Goal: Check status: Check status

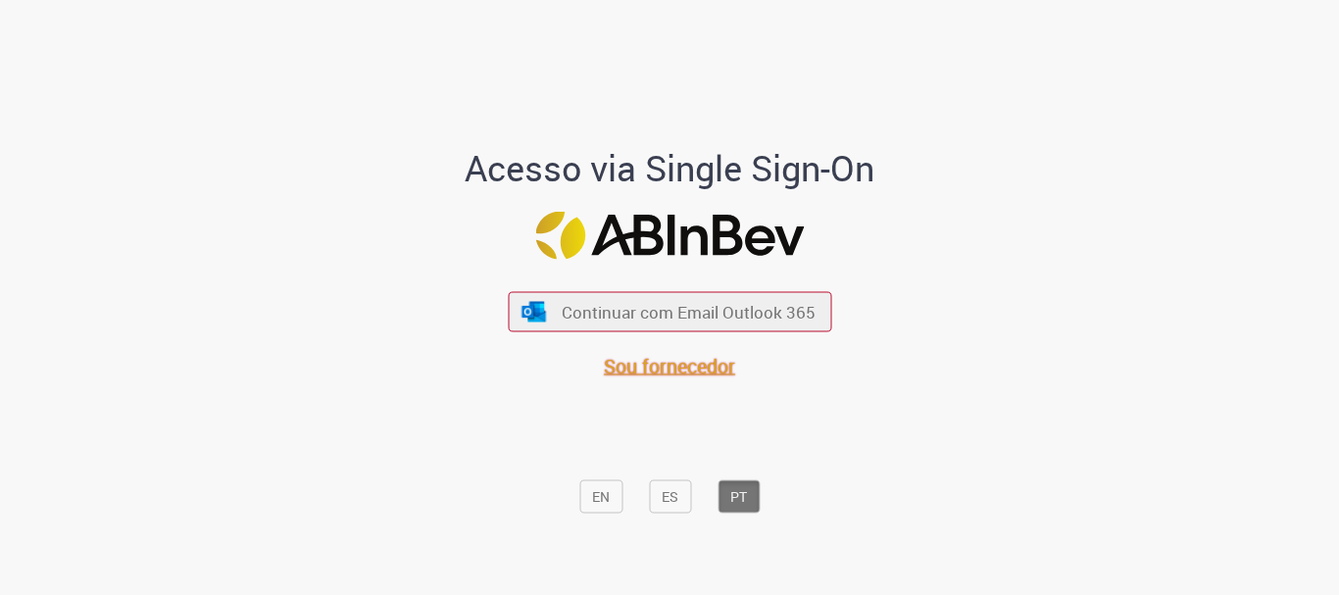
click at [675, 377] on span "Sou fornecedor" at bounding box center [669, 366] width 131 height 26
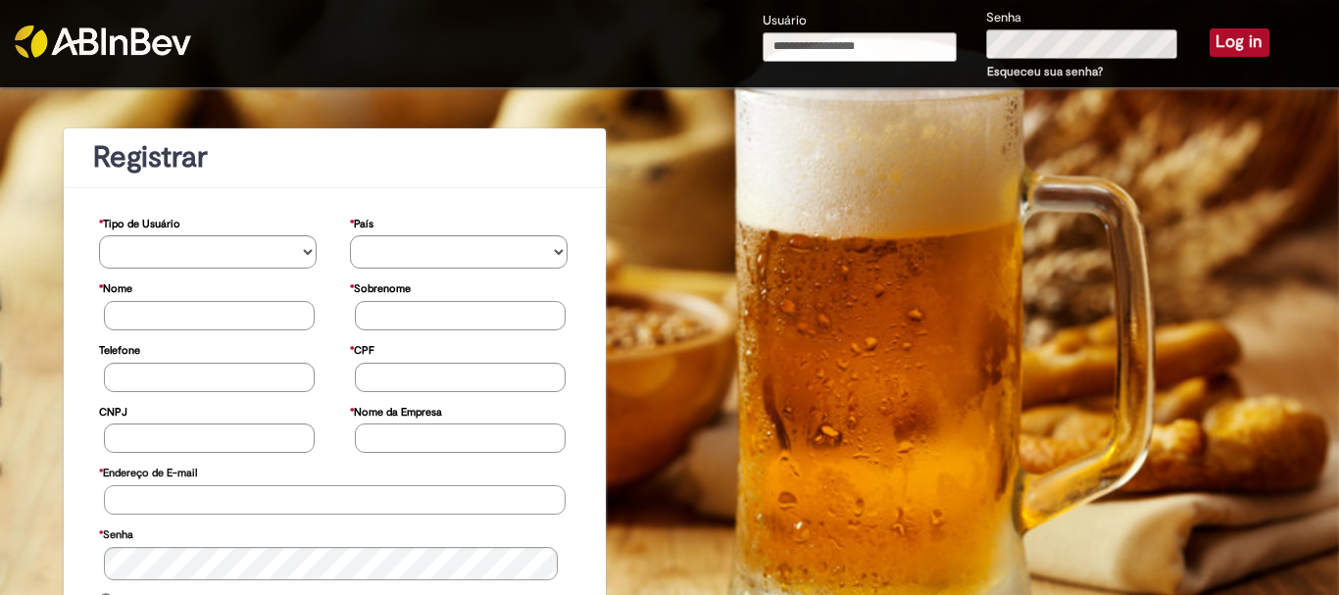
type input "**********"
click at [1216, 37] on button "Log in" at bounding box center [1239, 41] width 60 height 27
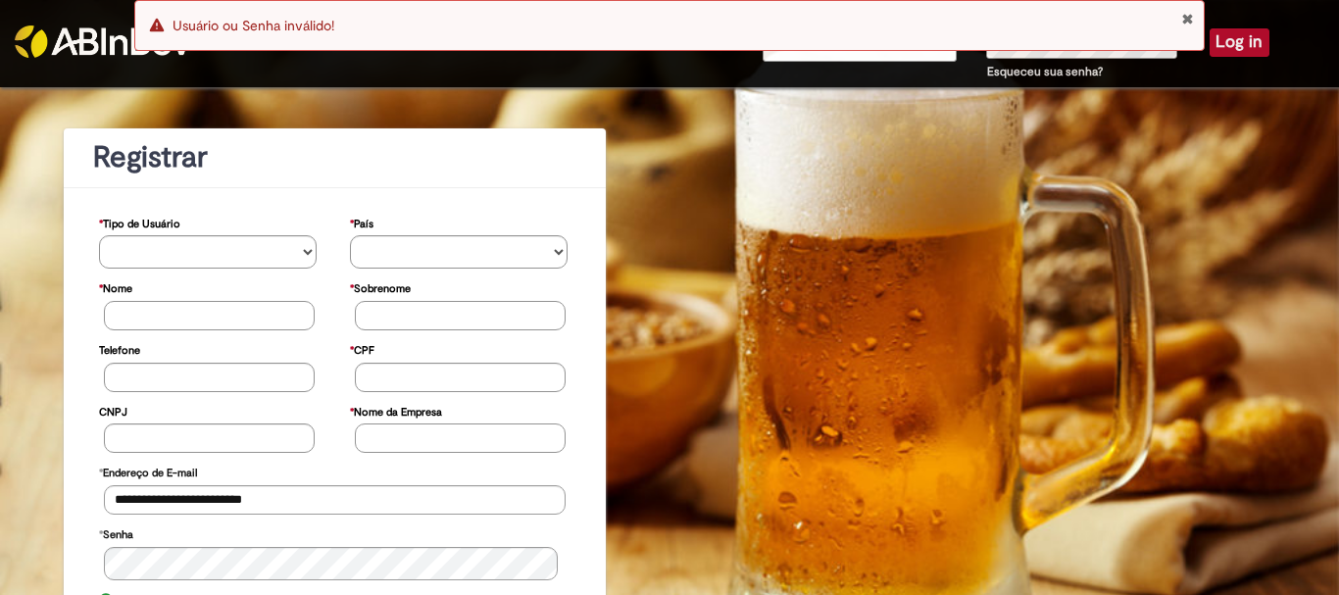
click at [1185, 19] on button "Close Notification" at bounding box center [1187, 19] width 13 height 16
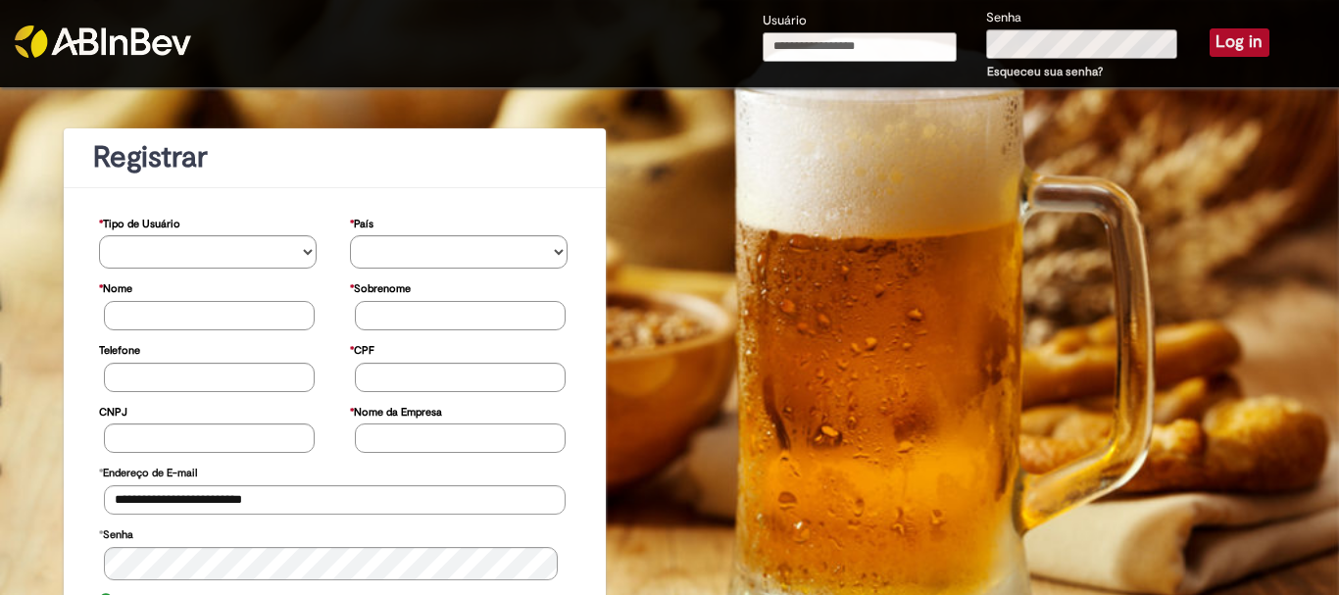
click at [885, 48] on input "Usuário" at bounding box center [860, 46] width 194 height 29
type input "**********"
click at [976, 29] on div "Senha Esqueceu sua senha?" at bounding box center [1082, 45] width 223 height 76
click at [916, 34] on div "**********" at bounding box center [1016, 45] width 536 height 76
click at [1233, 42] on button "Log in" at bounding box center [1239, 41] width 60 height 27
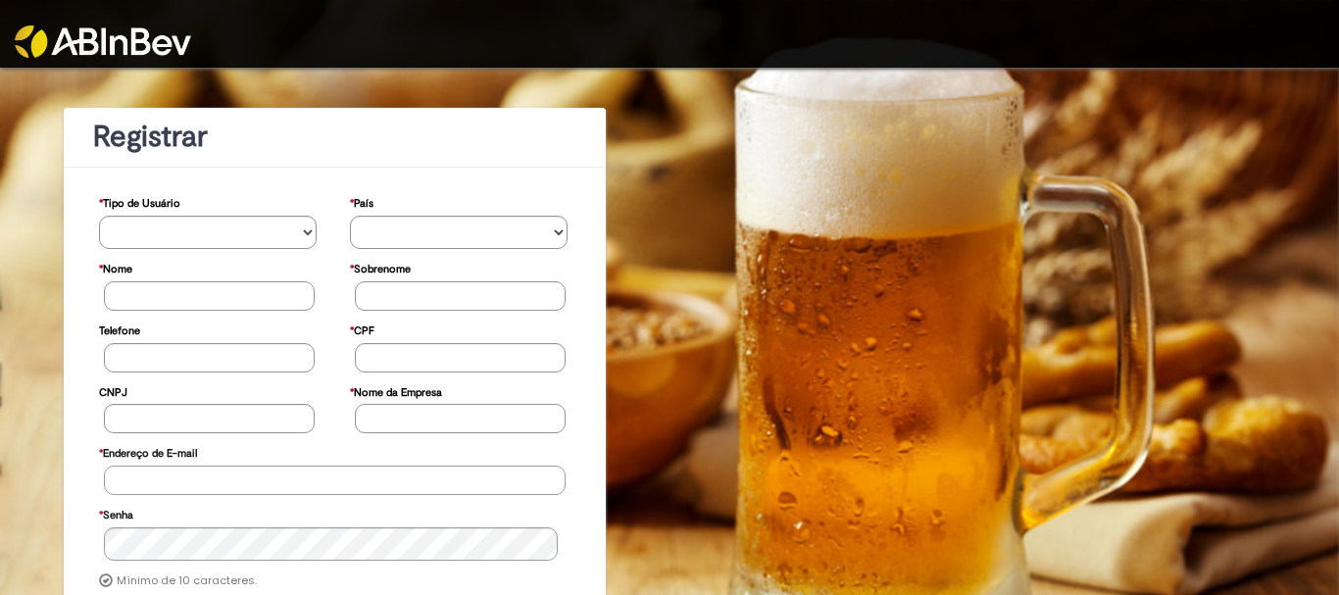
type input "**********"
click at [269, 27] on link at bounding box center [168, 29] width 306 height 58
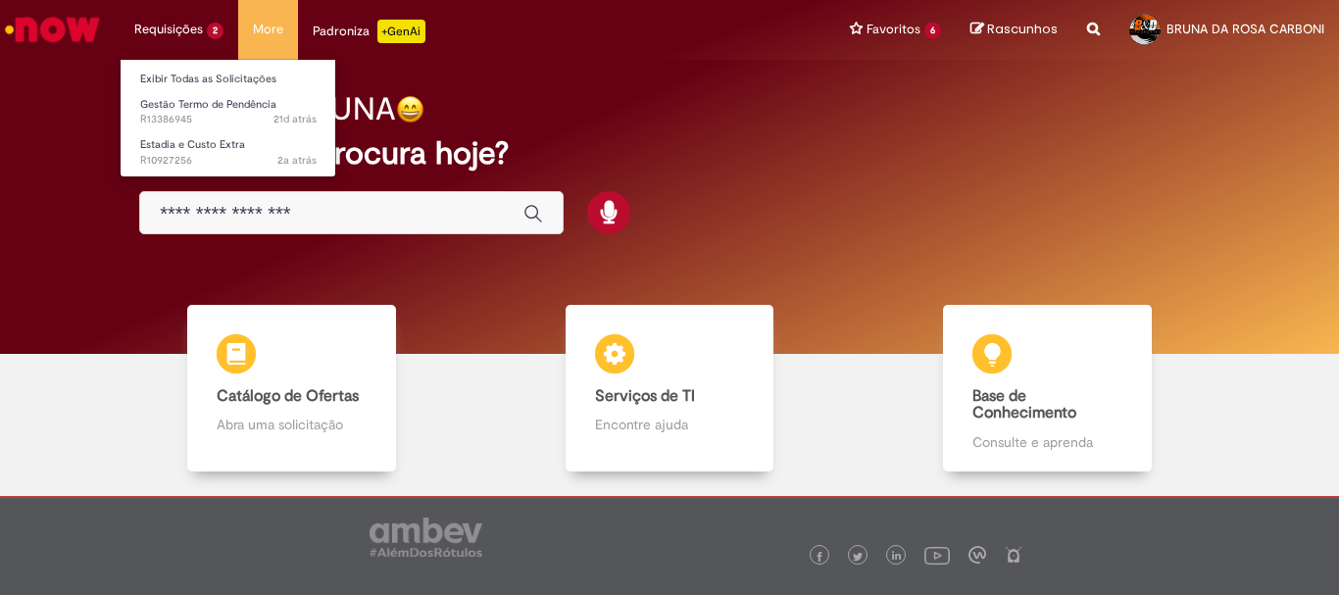
click at [169, 22] on li "Requisições 2 Exibir Todas as Solicitações Gestão Termo de Pendência 21d atrás …" at bounding box center [179, 29] width 119 height 59
click at [165, 72] on link "Exibir Todas as Solicitações" at bounding box center [229, 80] width 216 height 22
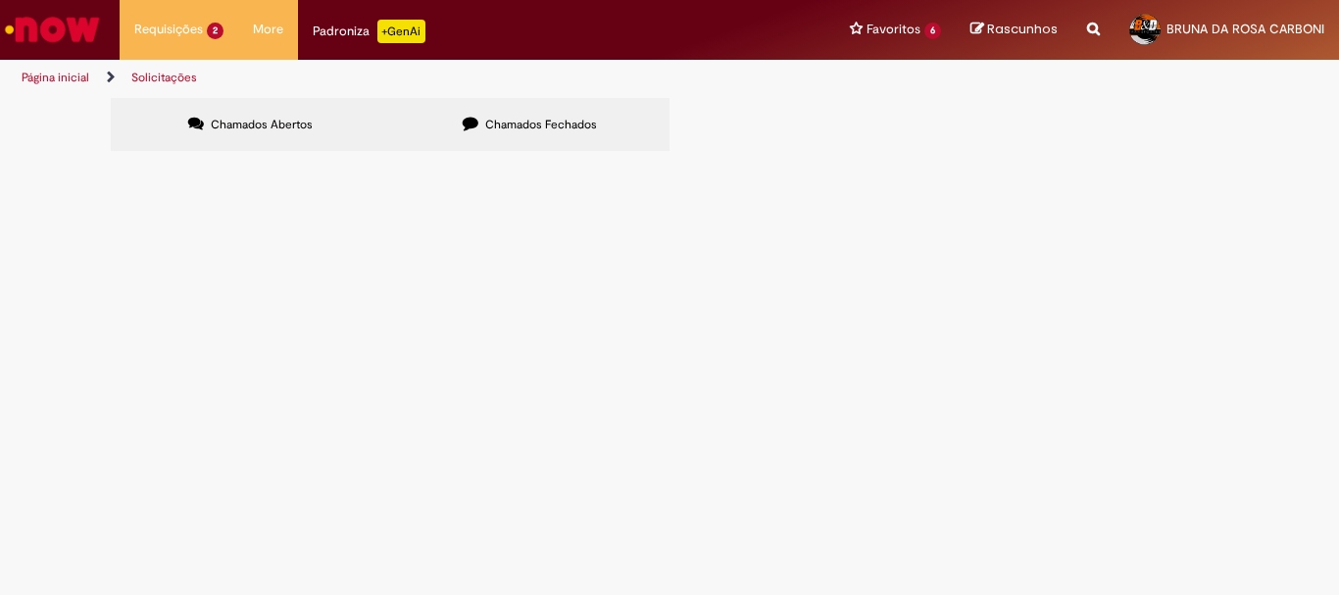
click at [565, 110] on label "Chamados Fechados" at bounding box center [529, 124] width 279 height 53
click at [0, 0] on span "Bom dia, Favor emitir nota de retorno de ativos referente a DT 6101893627/1" at bounding box center [0, 0] width 0 height 0
click at [0, 0] on span "R13349224" at bounding box center [0, 0] width 0 height 0
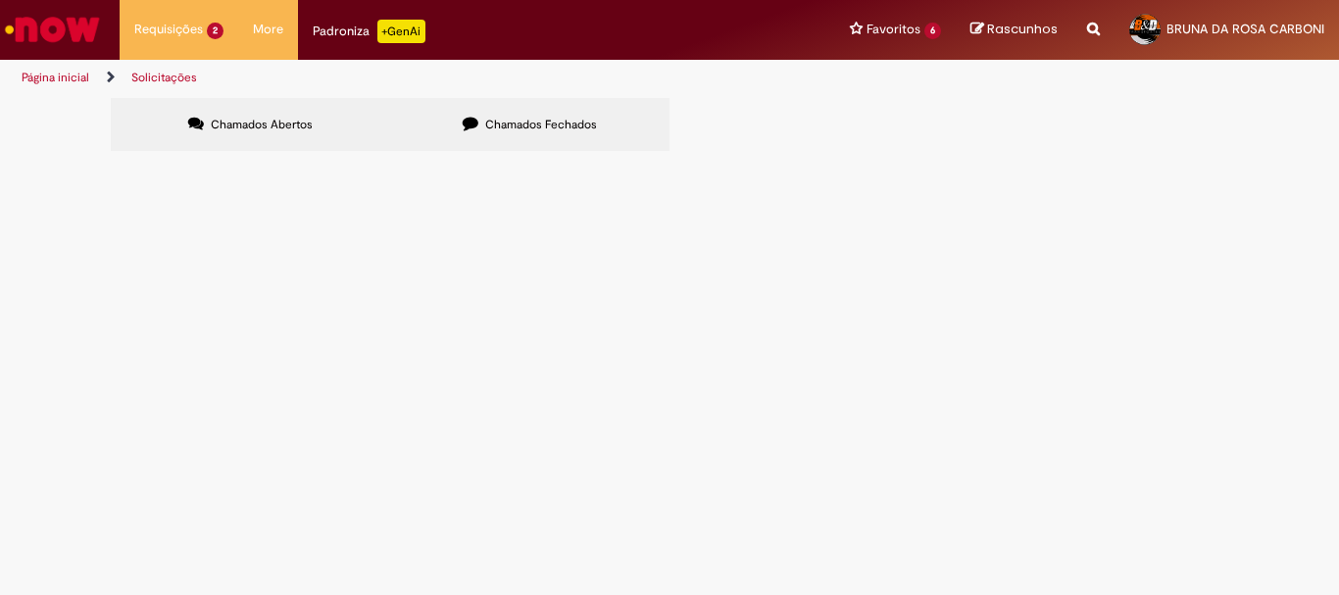
click at [0, 0] on span "Emissão de NF de Ativos do [GEOGRAPHIC_DATA]" at bounding box center [0, 0] width 0 height 0
click at [0, 0] on span "Solucionado" at bounding box center [0, 0] width 0 height 0
click at [0, 0] on span "[DATE] 11:07:05" at bounding box center [0, 0] width 0 height 0
click at [0, 0] on span "Emissão de NF de Ativos do [GEOGRAPHIC_DATA]" at bounding box center [0, 0] width 0 height 0
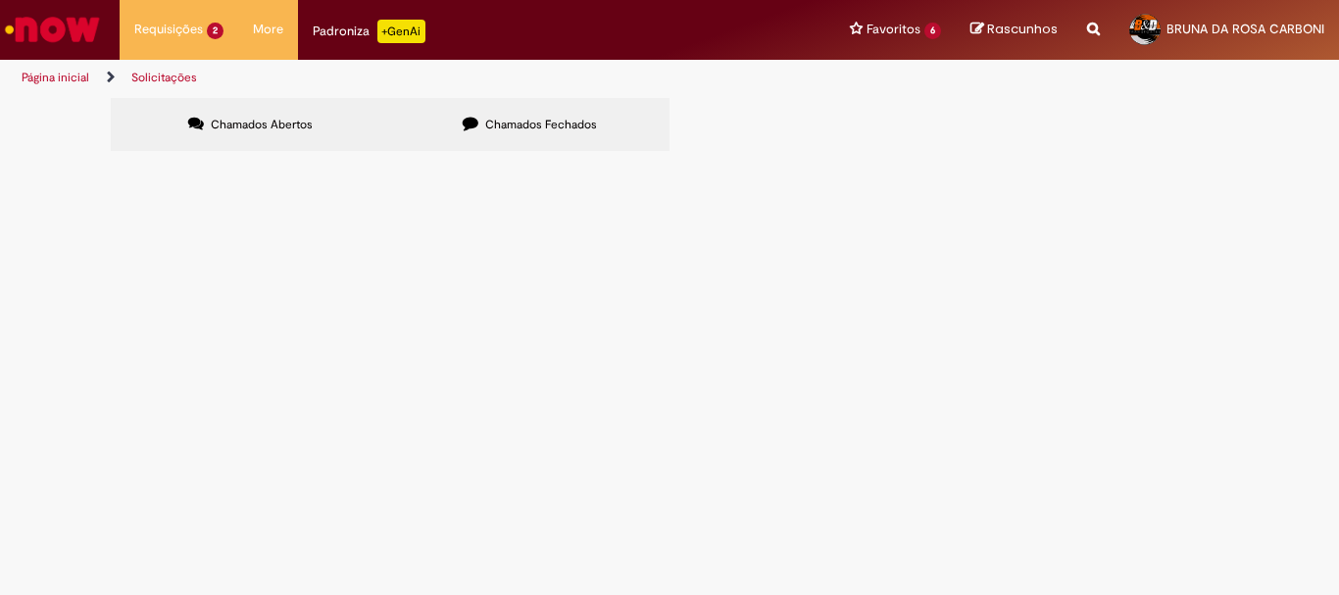
click at [0, 0] on span "Emissão de NF de Ativos do [GEOGRAPHIC_DATA]" at bounding box center [0, 0] width 0 height 0
click at [0, 0] on span "Bom dia, Favor emitir nota de retorno de ativos referente a DT 6101893627/1" at bounding box center [0, 0] width 0 height 0
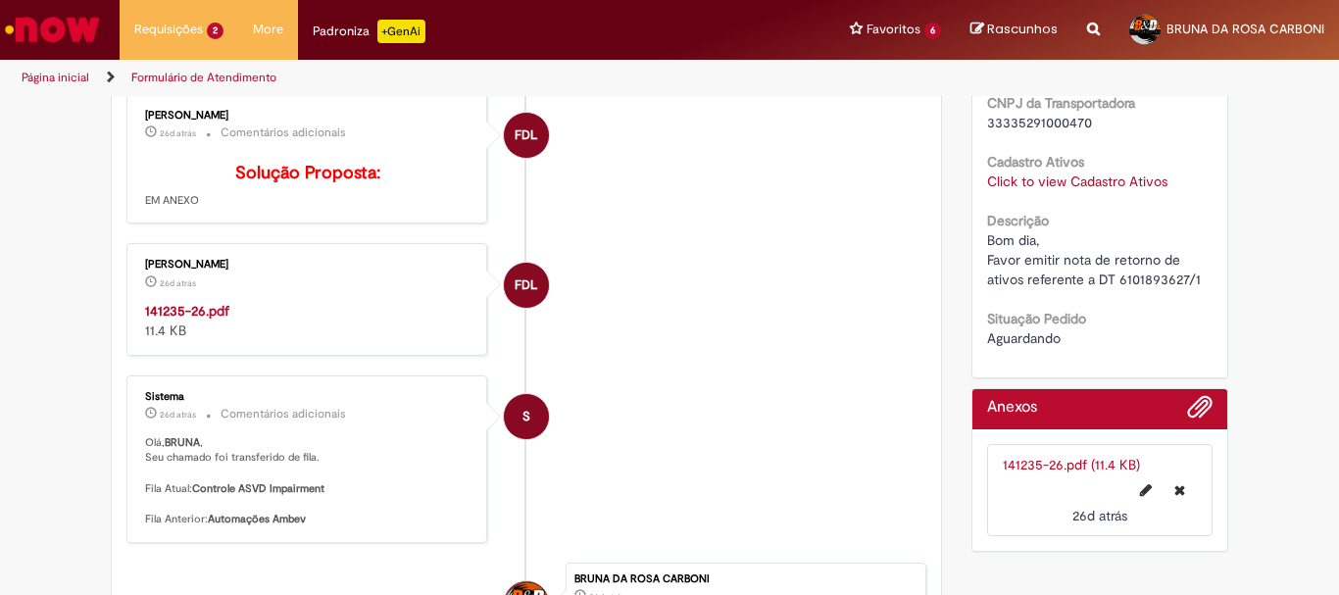
scroll to position [762, 0]
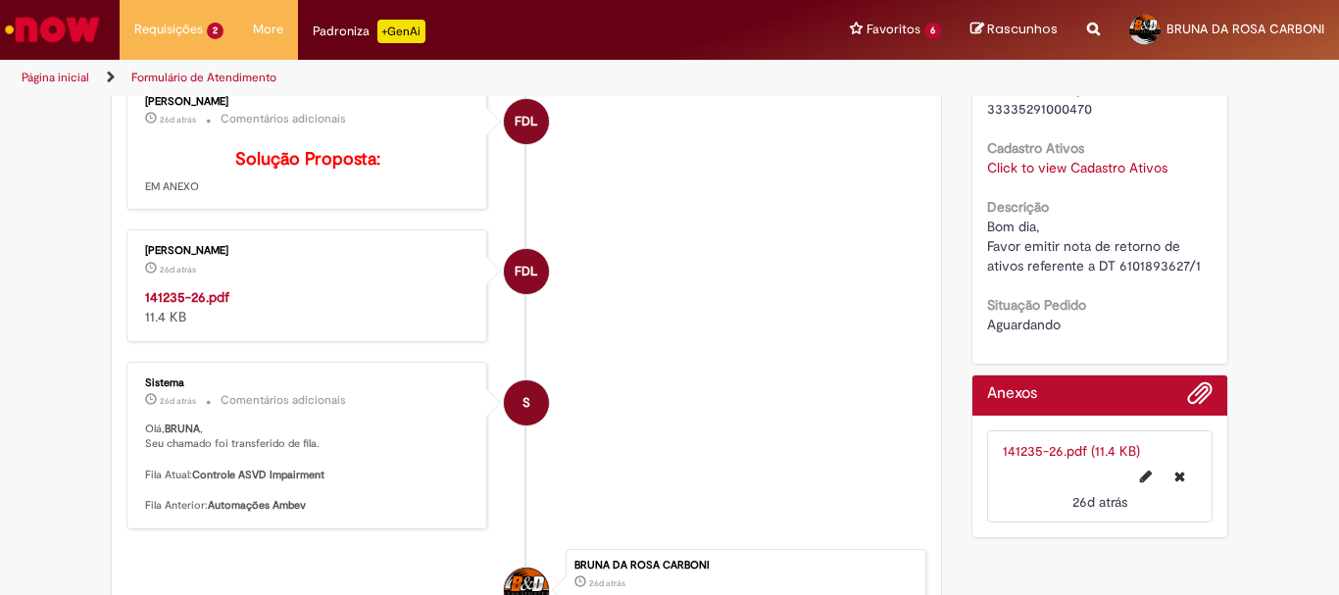
click at [159, 306] on strong "141235-26.pdf" at bounding box center [187, 297] width 84 height 18
click at [25, 29] on img "Ir para a Homepage" at bounding box center [52, 29] width 101 height 39
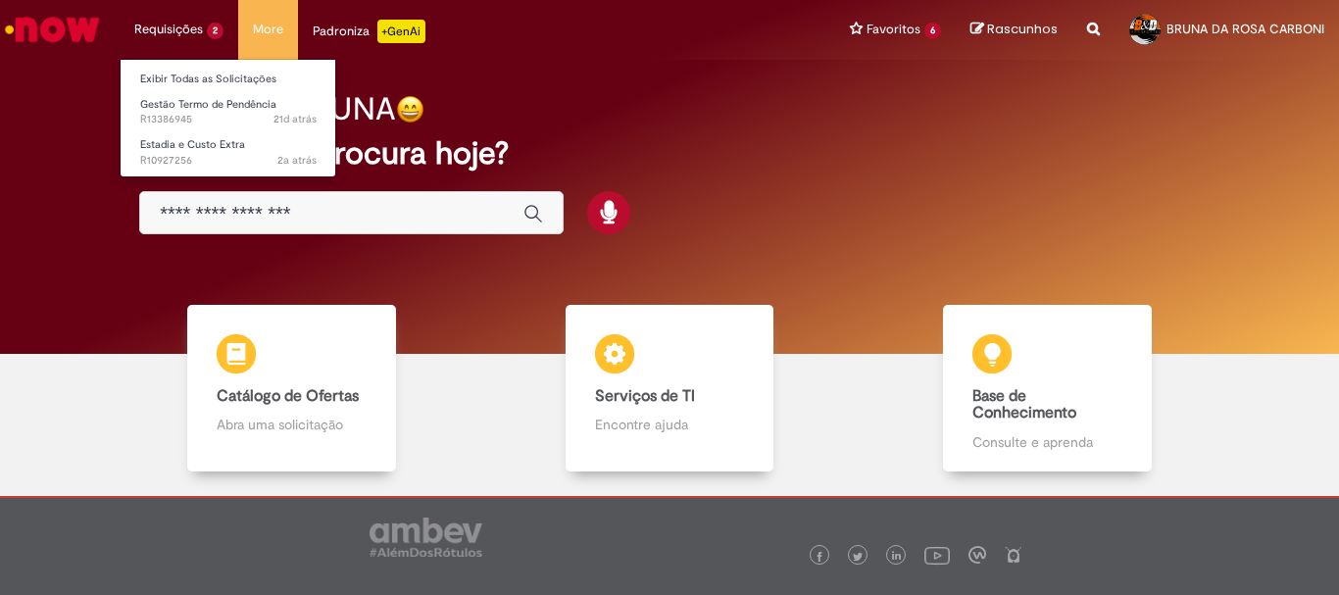
click at [187, 28] on li "Requisições 2 Exibir Todas as Solicitações Gestão Termo de Pendência 21d atrás …" at bounding box center [179, 29] width 119 height 59
click at [191, 82] on link "Exibir Todas as Solicitações" at bounding box center [229, 80] width 216 height 22
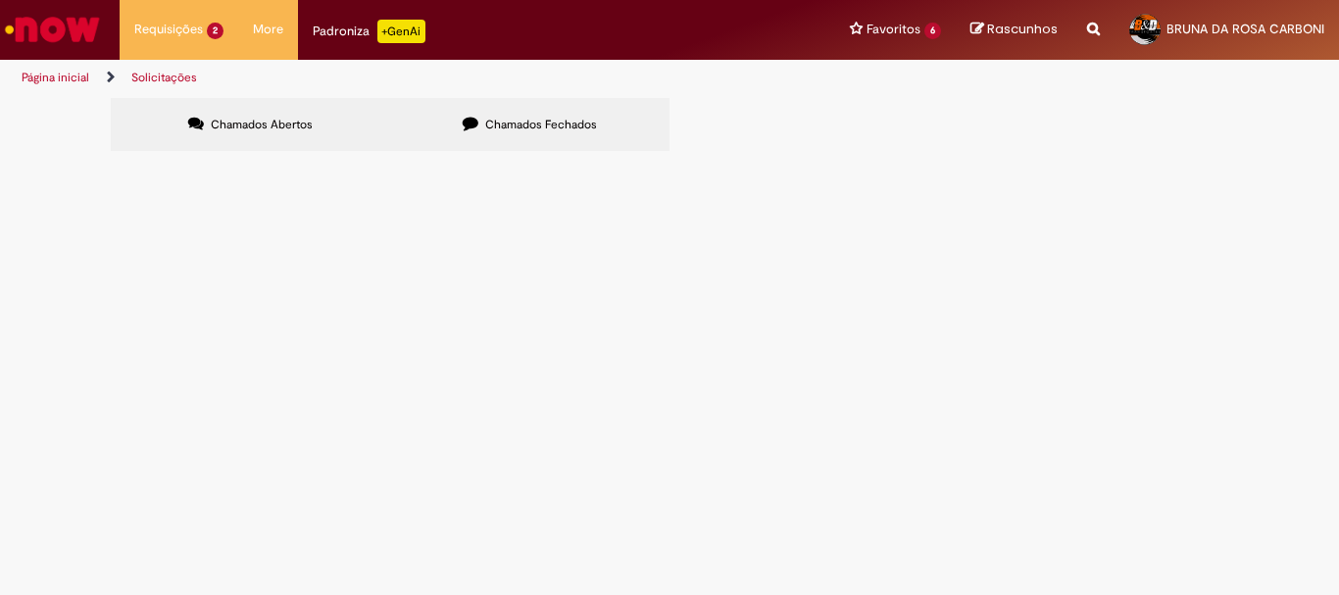
click at [495, 124] on span "Chamados Fechados" at bounding box center [541, 125] width 112 height 16
click at [0, 0] on span "Emissão de NF de Ativos do [GEOGRAPHIC_DATA]" at bounding box center [0, 0] width 0 height 0
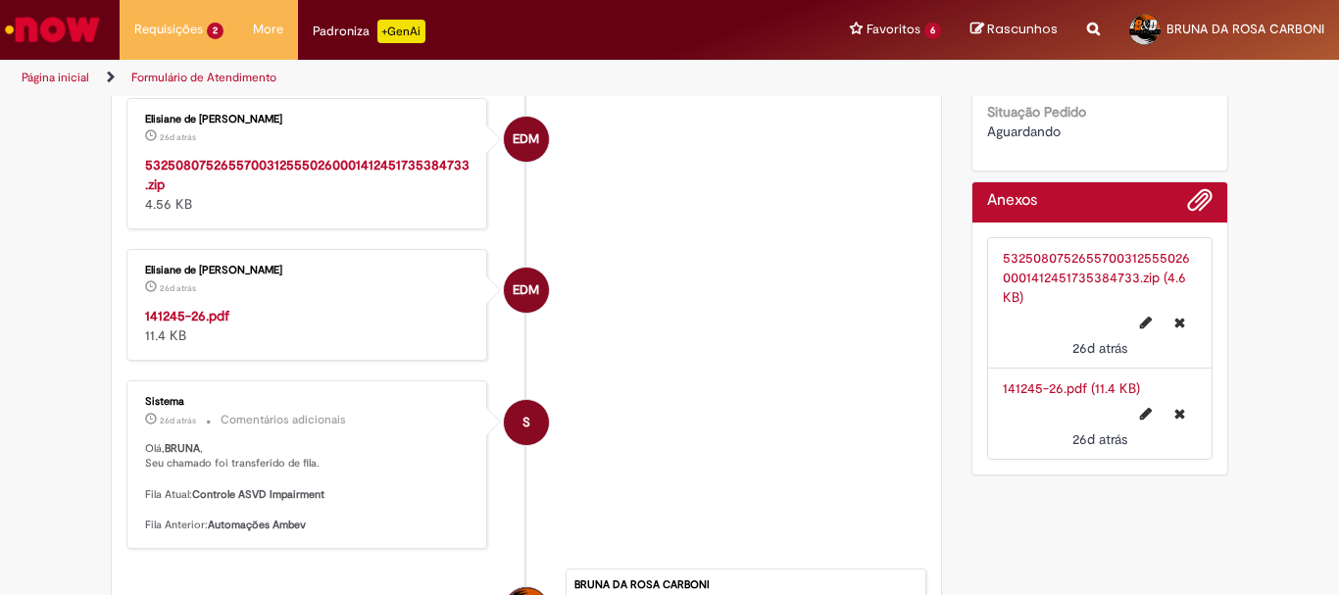
scroll to position [974, 0]
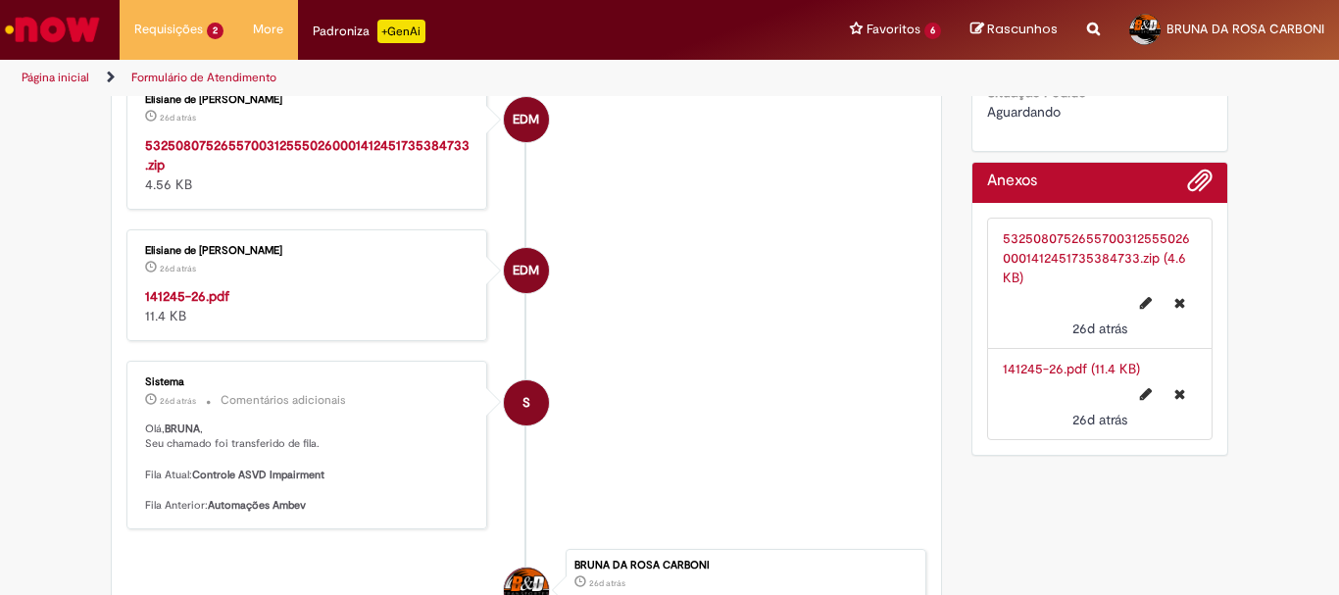
click at [176, 305] on strong "141245-26.pdf" at bounding box center [187, 296] width 84 height 18
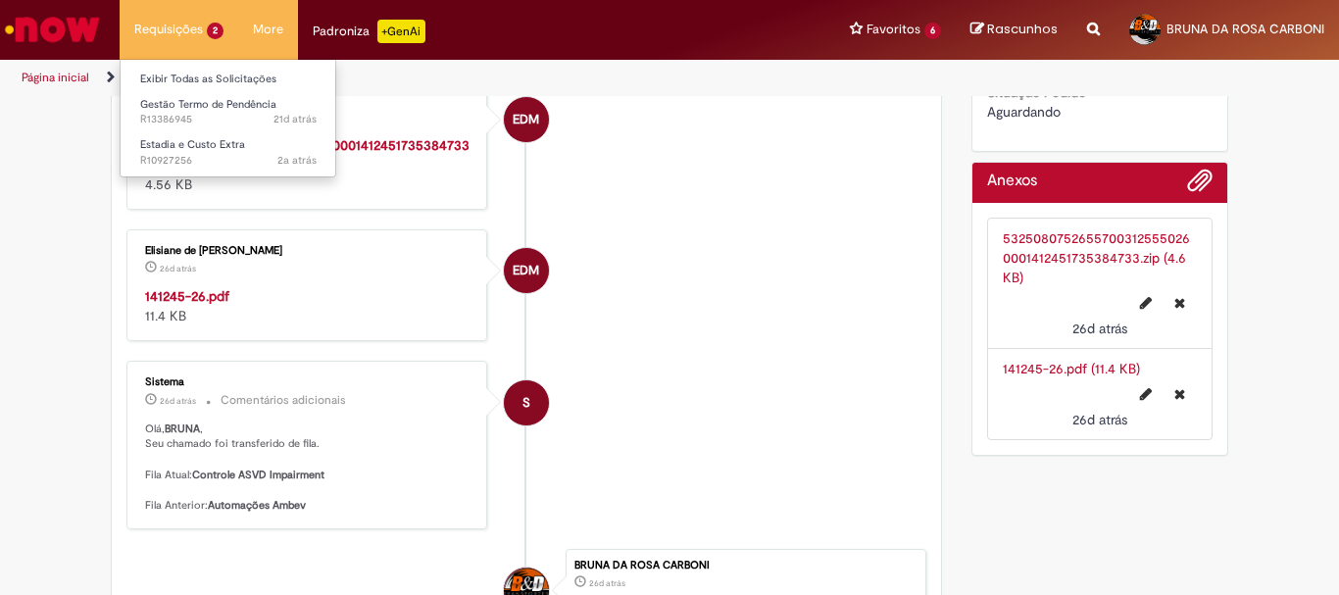
click at [176, 29] on li "Requisições 2 Exibir Todas as Solicitações Gestão Termo de Pendência 21d atrás …" at bounding box center [179, 29] width 119 height 59
click at [218, 78] on link "Exibir Todas as Solicitações" at bounding box center [229, 80] width 216 height 22
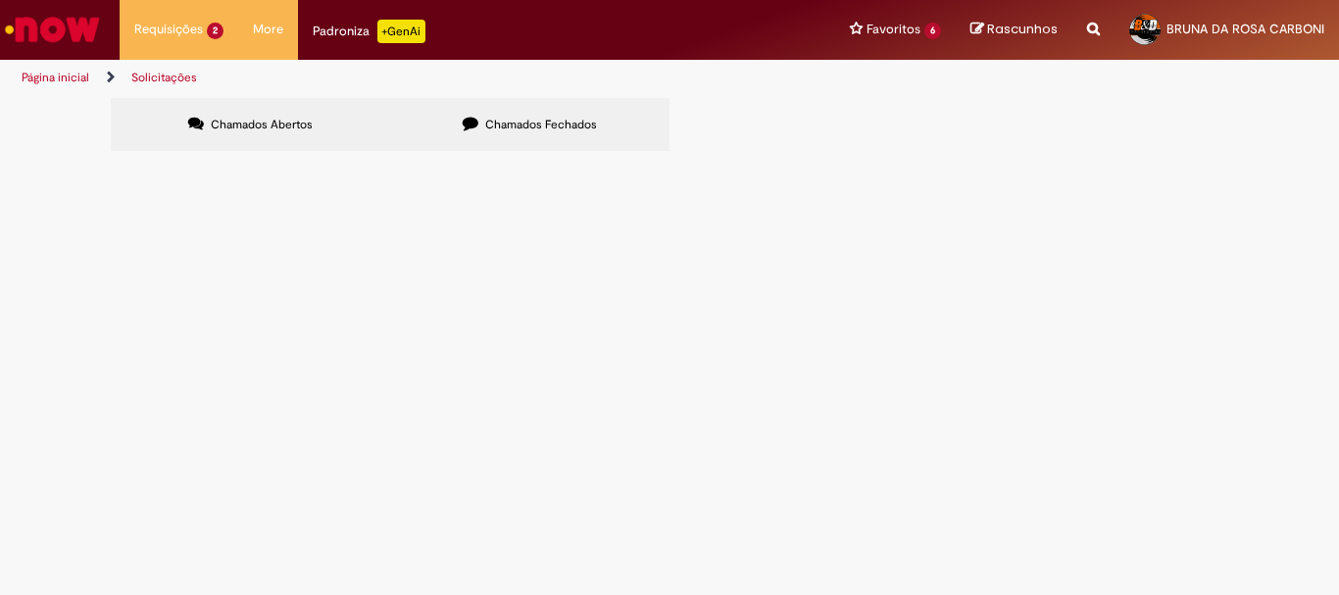
click at [467, 113] on label "Chamados Fechados" at bounding box center [529, 124] width 279 height 53
click at [0, 0] on span "Boa tarde, Favor emitir nota de retornos dos ativos da DT 6101893770." at bounding box center [0, 0] width 0 height 0
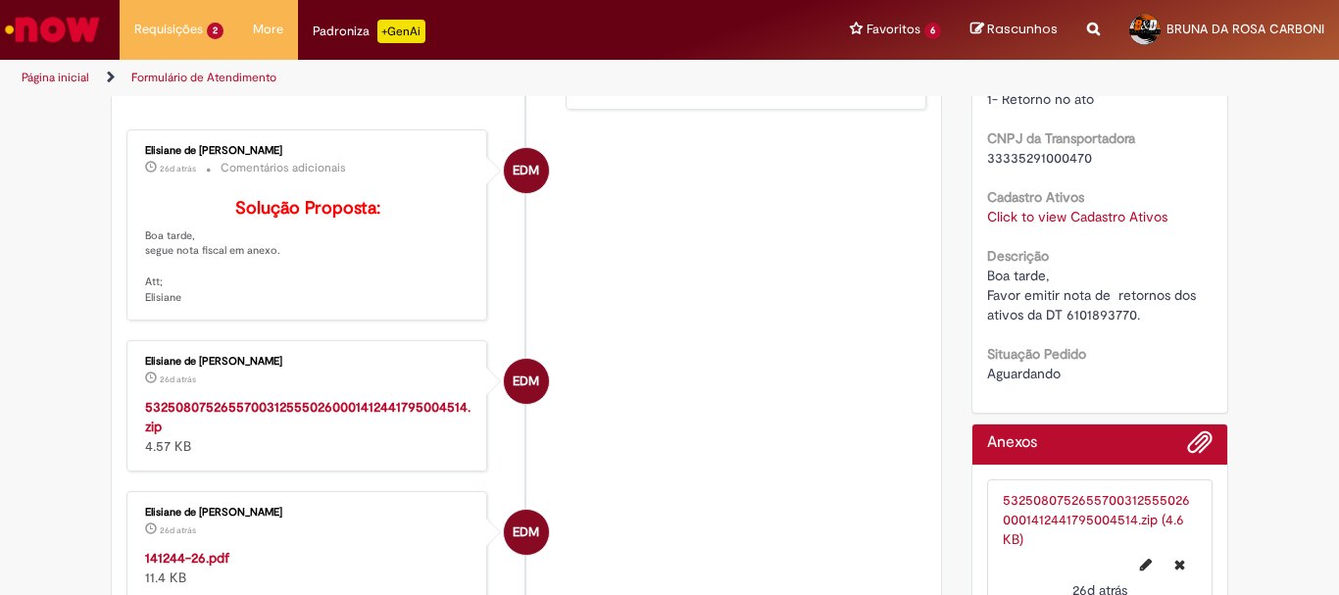
scroll to position [788, 0]
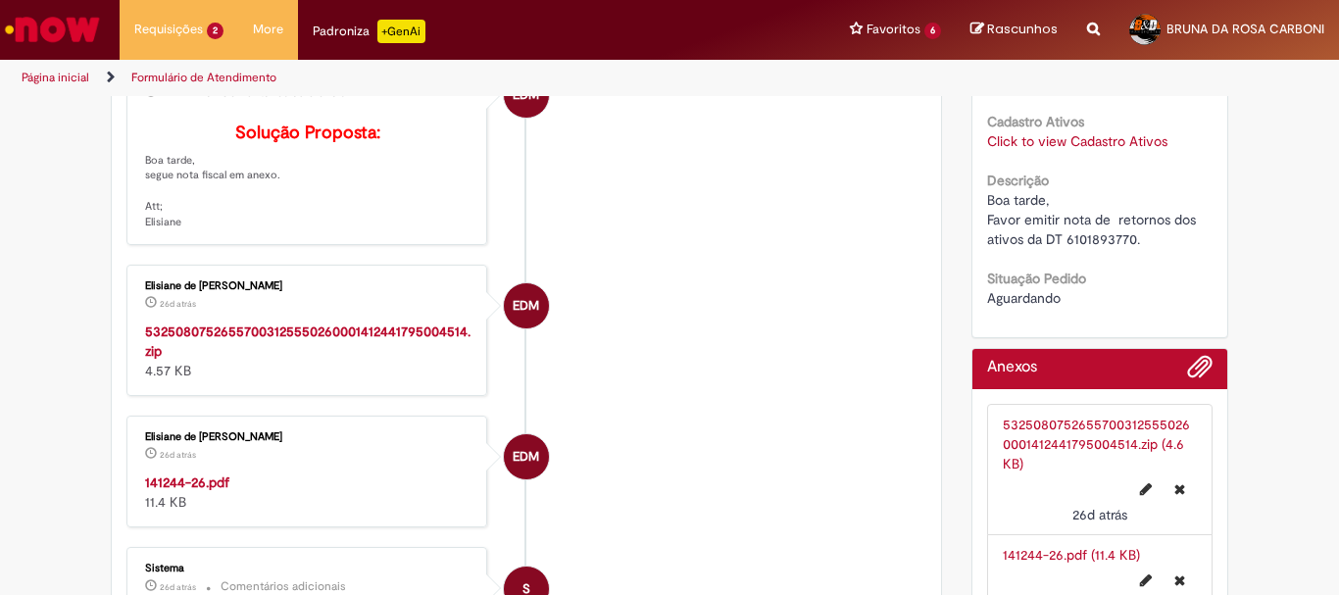
click at [199, 491] on strong "141244-26.pdf" at bounding box center [187, 482] width 84 height 18
click at [648, 313] on li "EDM Elisiane de [PERSON_NAME] 26d atrás 26 dias atrás 5325080752655700312555026…" at bounding box center [526, 330] width 800 height 131
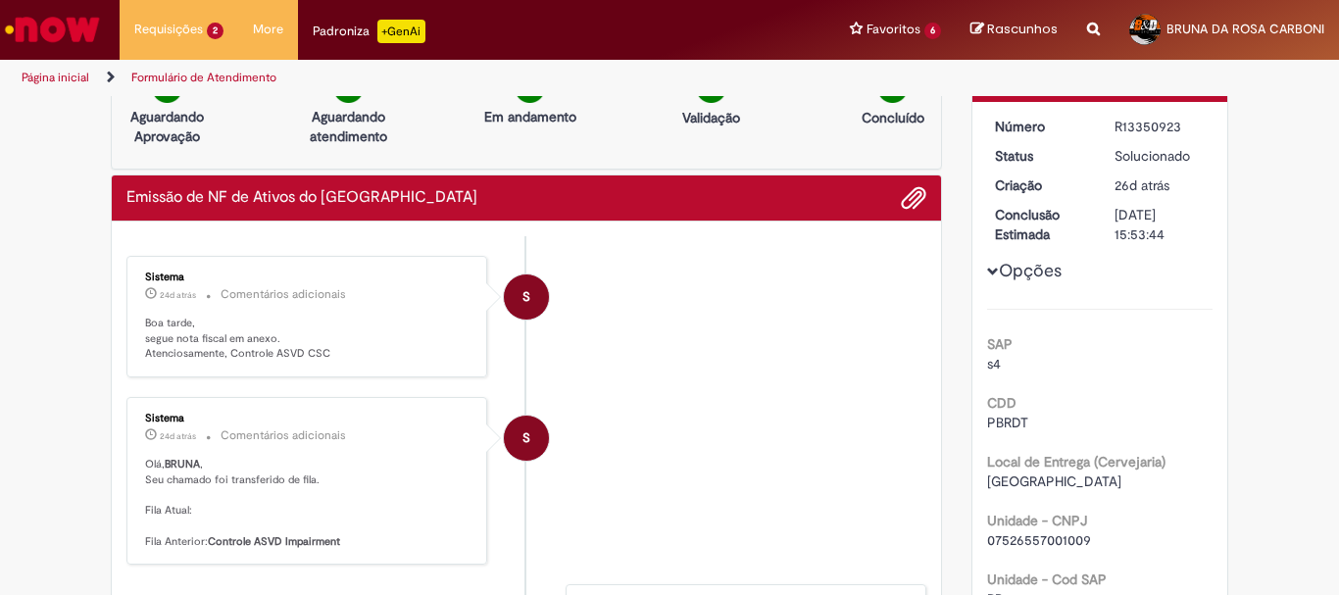
scroll to position [0, 0]
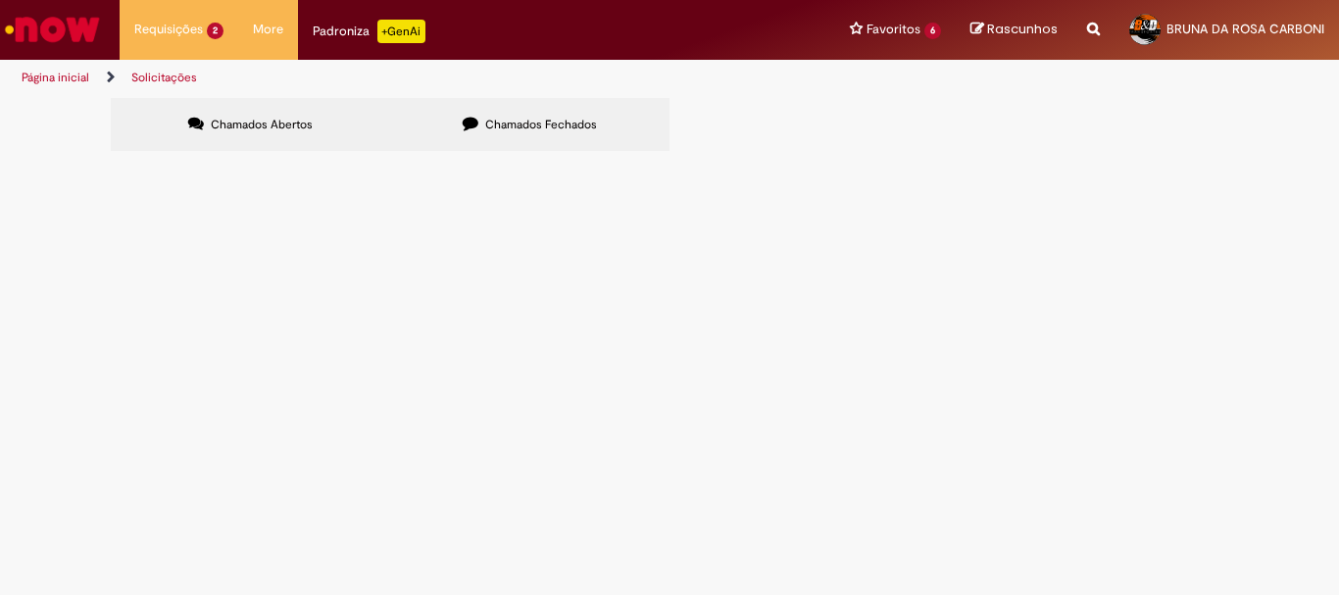
click at [474, 132] on label "Chamados Fechados" at bounding box center [529, 124] width 279 height 53
click at [0, 0] on span "Boa tarde, Favor emitir nota de retornos dos ativos da DT 6101893770." at bounding box center [0, 0] width 0 height 0
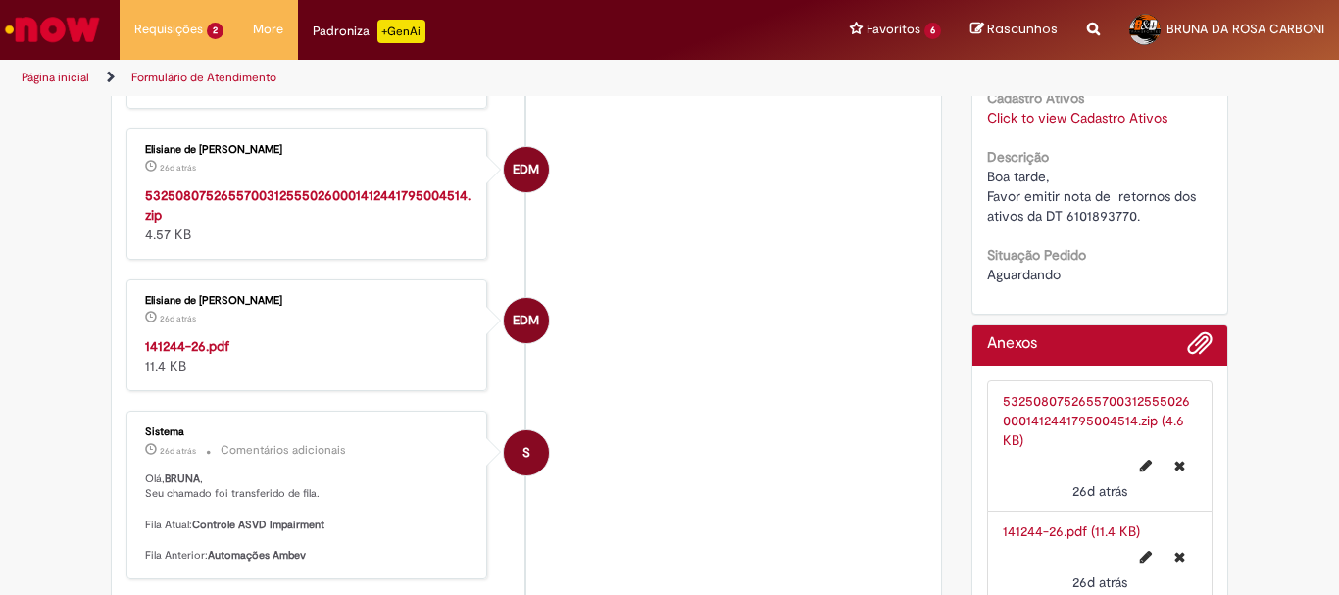
scroll to position [1007, 0]
